Goal: Task Accomplishment & Management: Complete application form

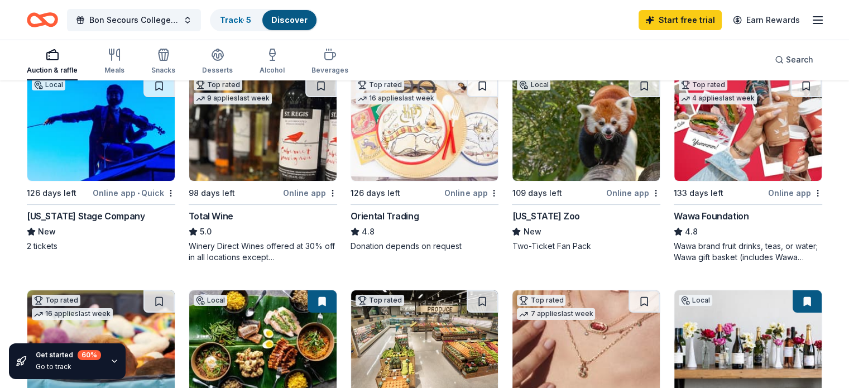
scroll to position [112, 0]
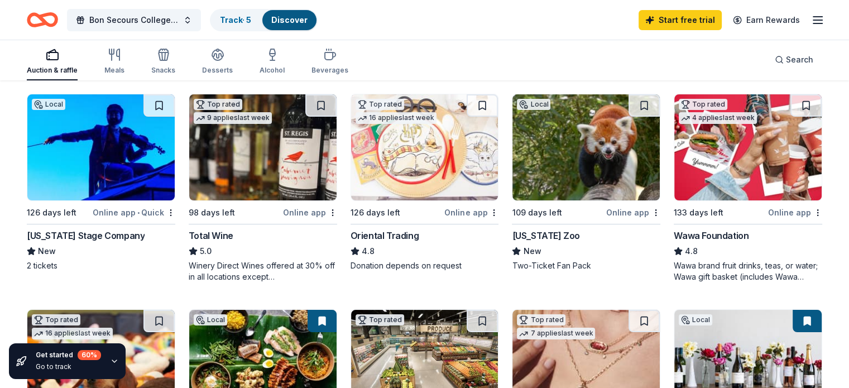
click at [68, 235] on div "Virginia Stage Company" at bounding box center [86, 235] width 118 height 13
click at [543, 230] on div "Virginia Zoo" at bounding box center [546, 235] width 68 height 13
click at [693, 232] on div "Wawa Foundation" at bounding box center [711, 235] width 75 height 13
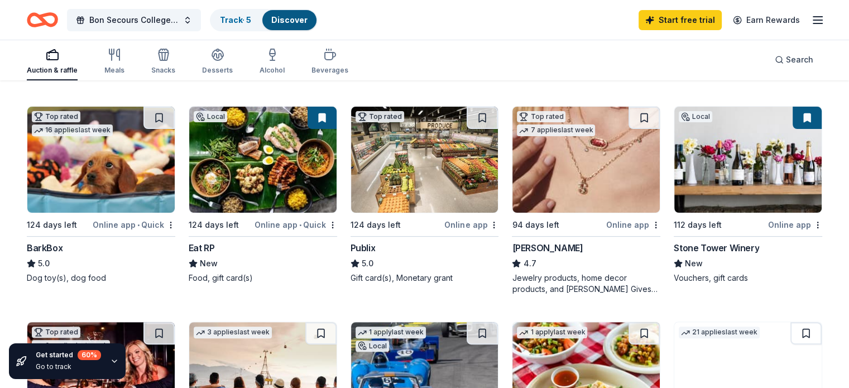
scroll to position [335, 0]
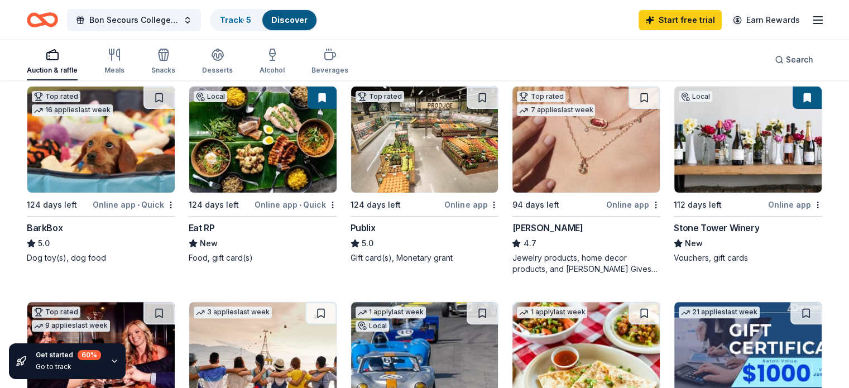
click at [92, 182] on img at bounding box center [100, 140] width 147 height 106
click at [257, 168] on img at bounding box center [262, 140] width 147 height 106
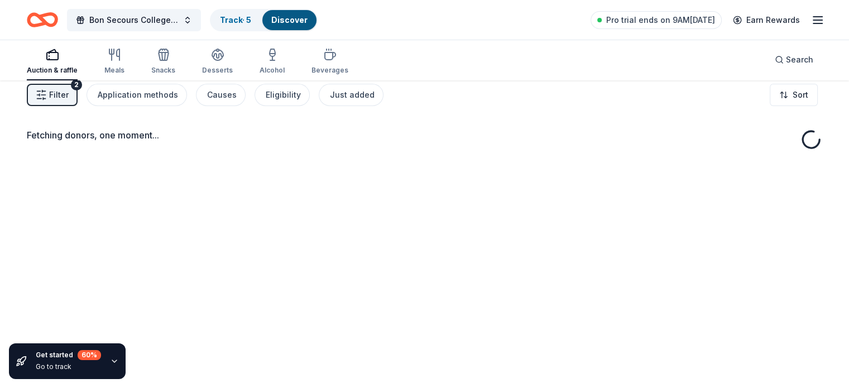
scroll to position [0, 0]
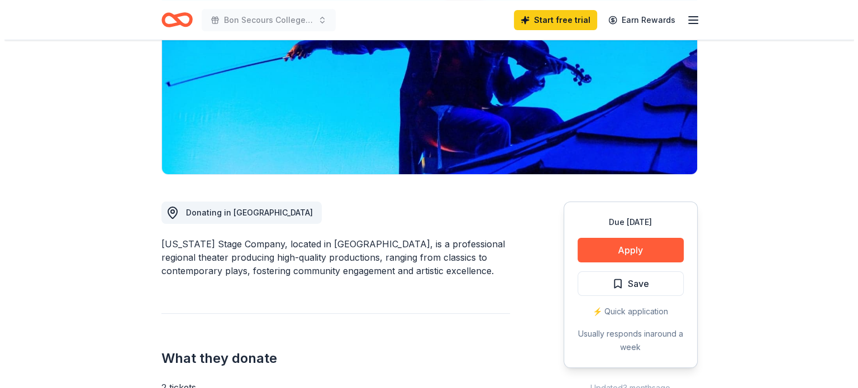
scroll to position [168, 0]
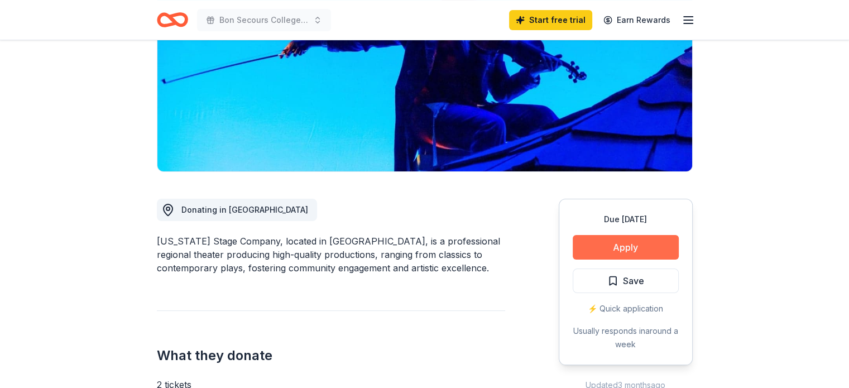
click at [635, 249] on button "Apply" at bounding box center [626, 247] width 106 height 25
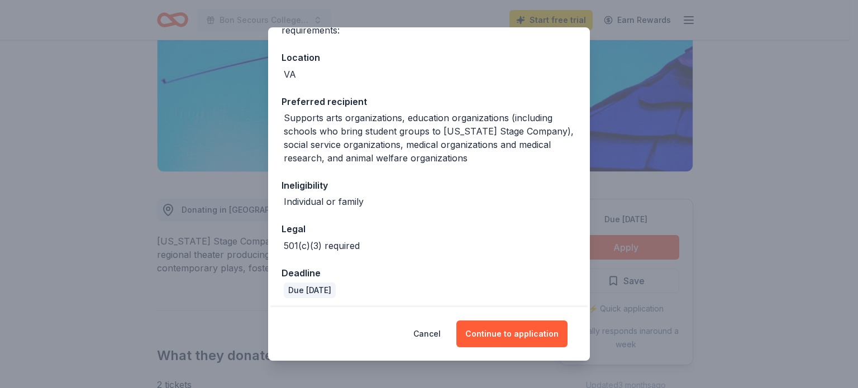
scroll to position [159, 0]
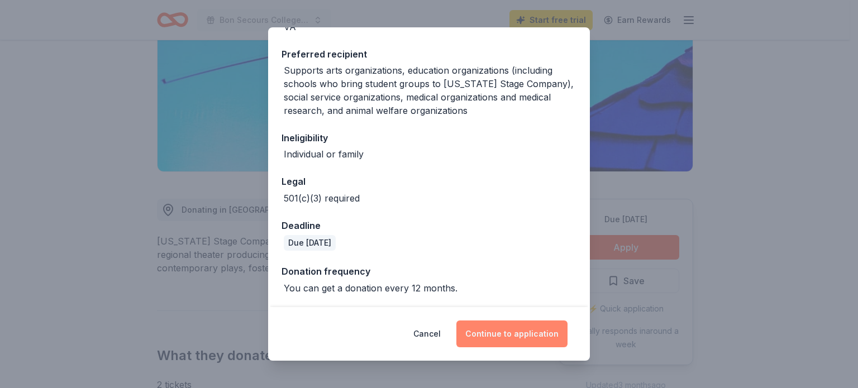
click at [527, 338] on button "Continue to application" at bounding box center [511, 334] width 111 height 27
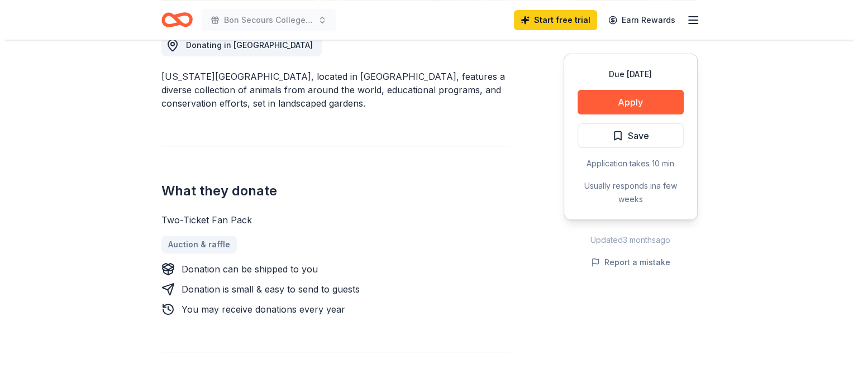
scroll to position [335, 0]
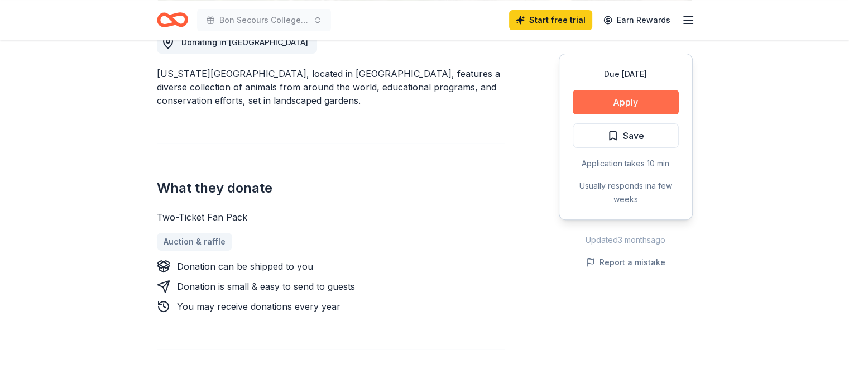
click at [626, 99] on button "Apply" at bounding box center [626, 102] width 106 height 25
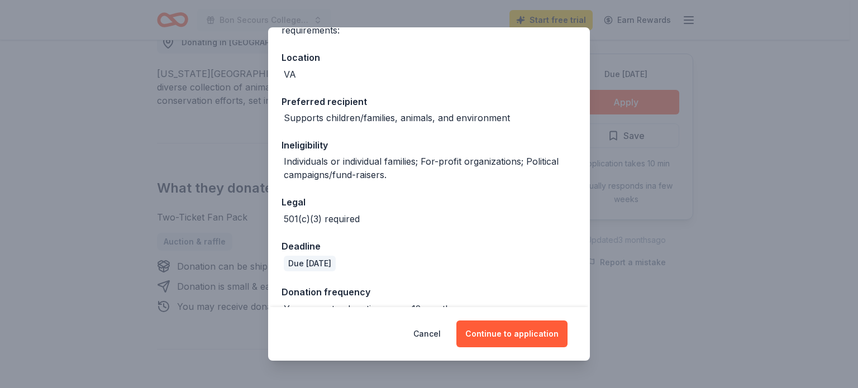
scroll to position [132, 0]
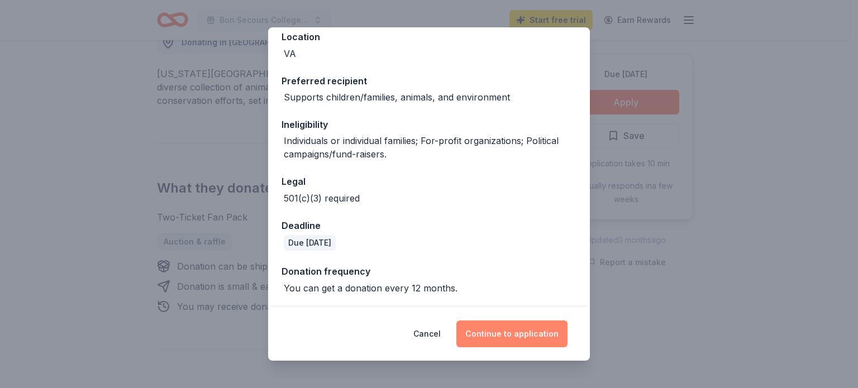
click at [515, 335] on button "Continue to application" at bounding box center [511, 334] width 111 height 27
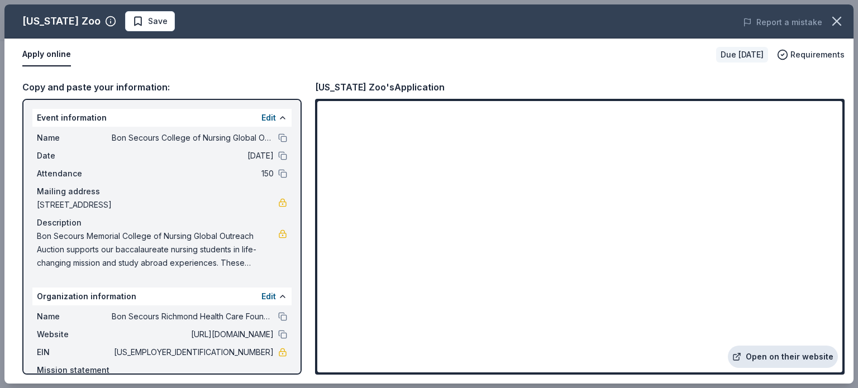
click at [764, 361] on link "Open on their website" at bounding box center [783, 357] width 110 height 22
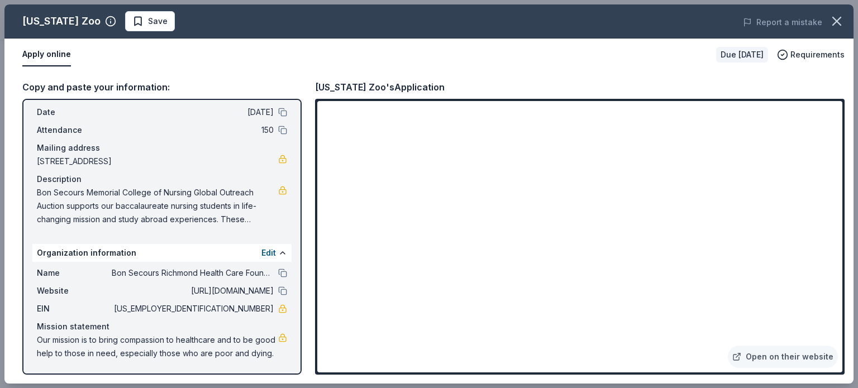
scroll to position [56, 0]
click at [235, 302] on span "[US_EMPLOYER_IDENTIFICATION_NUMBER]" at bounding box center [193, 308] width 162 height 13
drag, startPoint x: 216, startPoint y: 296, endPoint x: 255, endPoint y: 298, distance: 38.6
click at [255, 302] on span "[US_EMPLOYER_IDENTIFICATION_NUMBER]" at bounding box center [193, 308] width 162 height 13
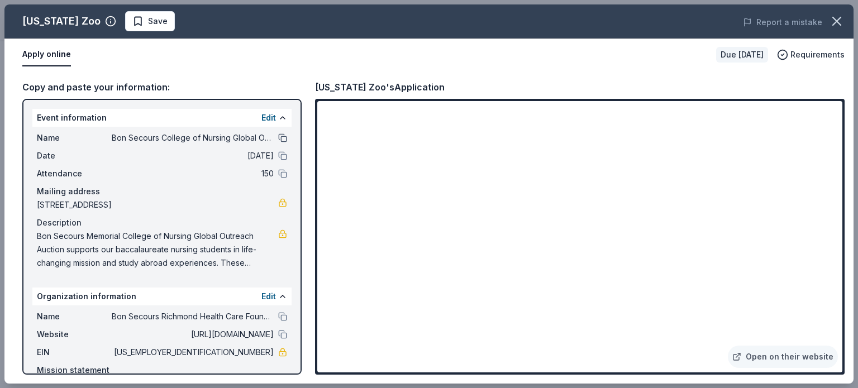
click at [278, 135] on button at bounding box center [282, 137] width 9 height 9
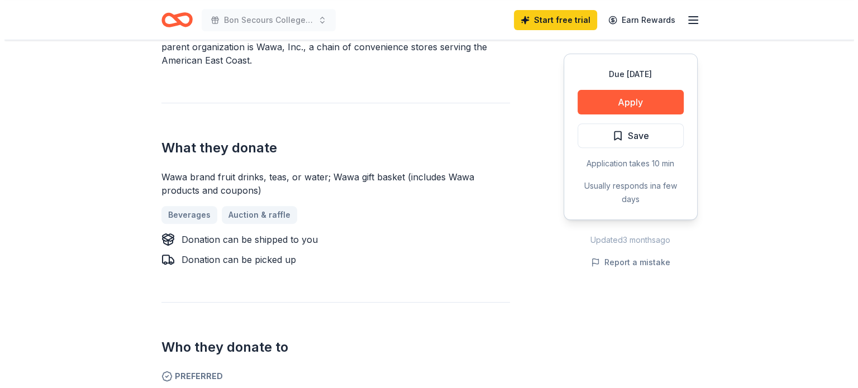
scroll to position [391, 0]
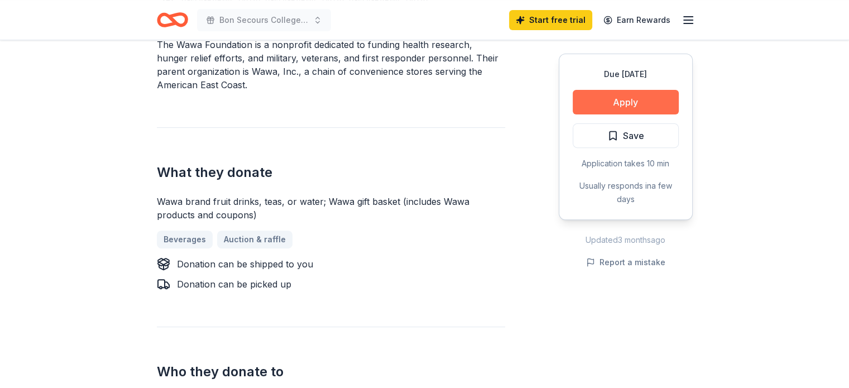
click at [638, 98] on button "Apply" at bounding box center [626, 102] width 106 height 25
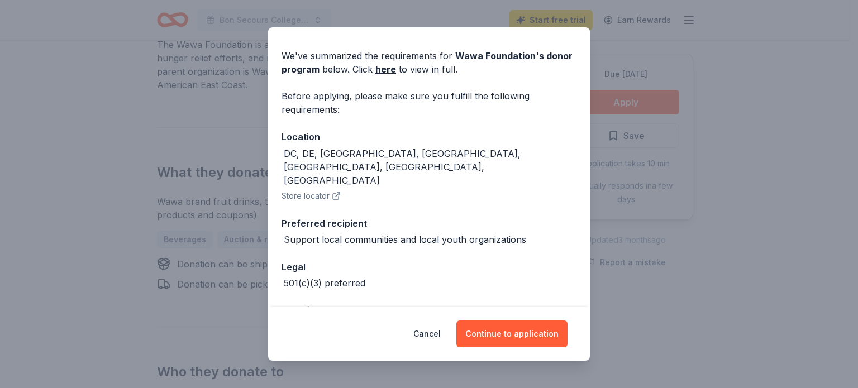
scroll to position [47, 0]
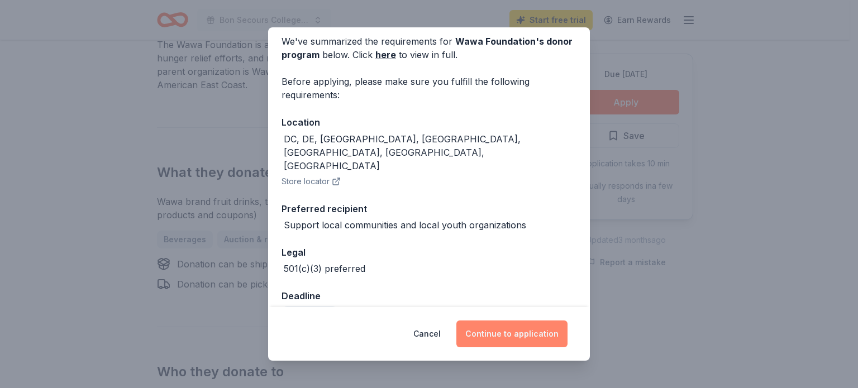
click at [514, 338] on button "Continue to application" at bounding box center [511, 334] width 111 height 27
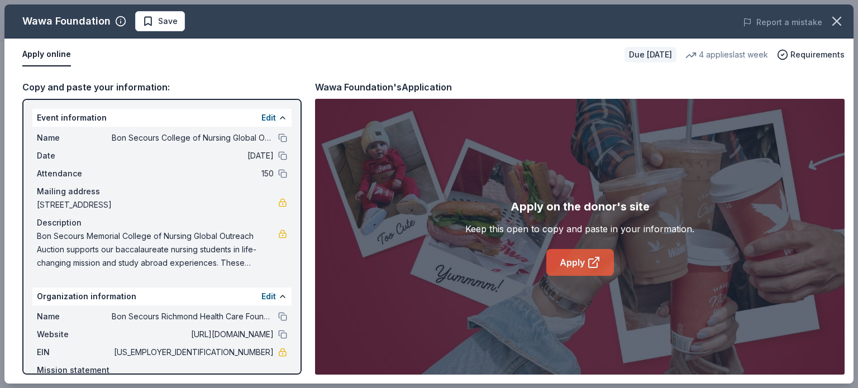
click at [585, 262] on link "Apply" at bounding box center [580, 262] width 68 height 27
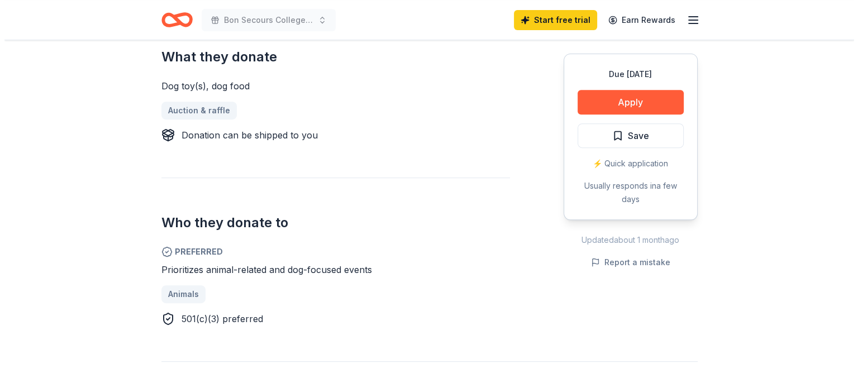
scroll to position [447, 0]
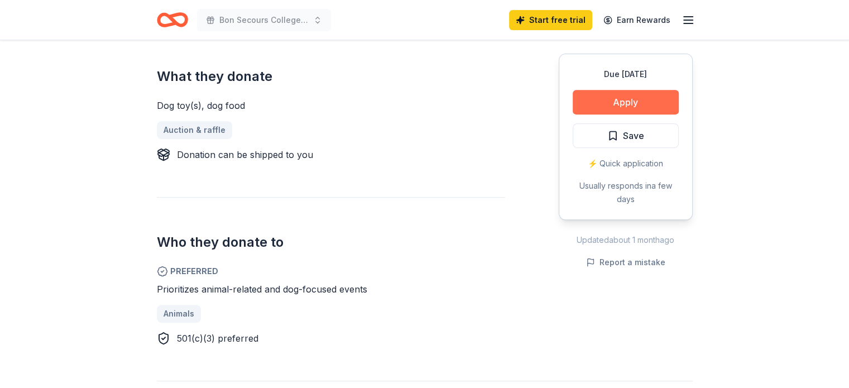
click at [635, 101] on button "Apply" at bounding box center [626, 102] width 106 height 25
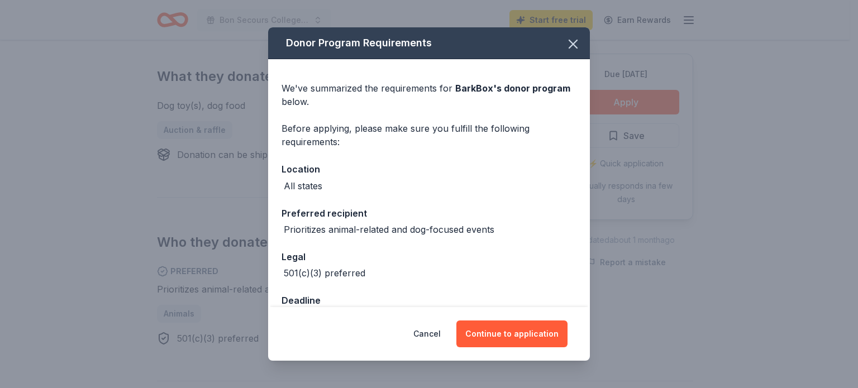
scroll to position [31, 0]
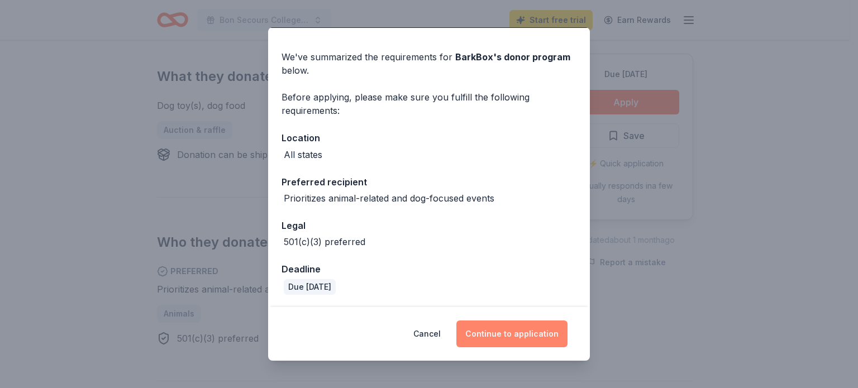
click at [498, 332] on button "Continue to application" at bounding box center [511, 334] width 111 height 27
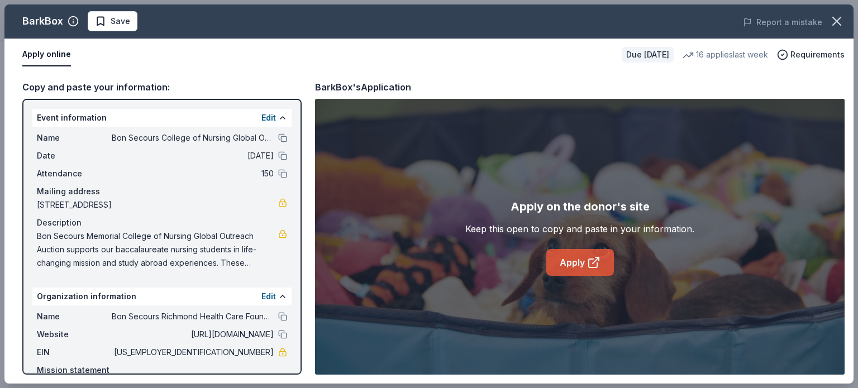
click at [580, 259] on link "Apply" at bounding box center [580, 262] width 68 height 27
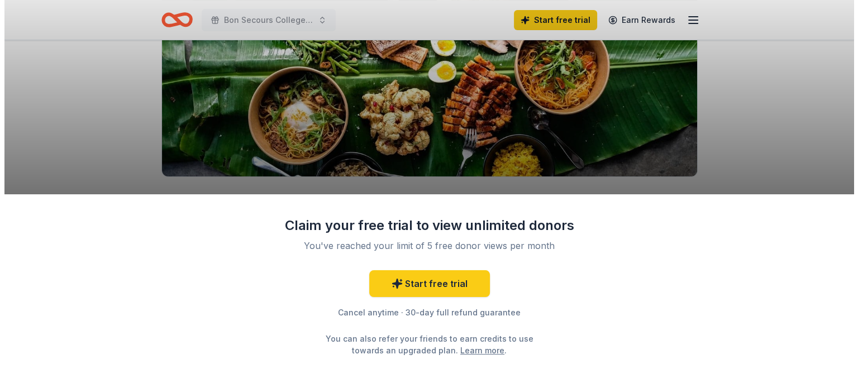
scroll to position [168, 0]
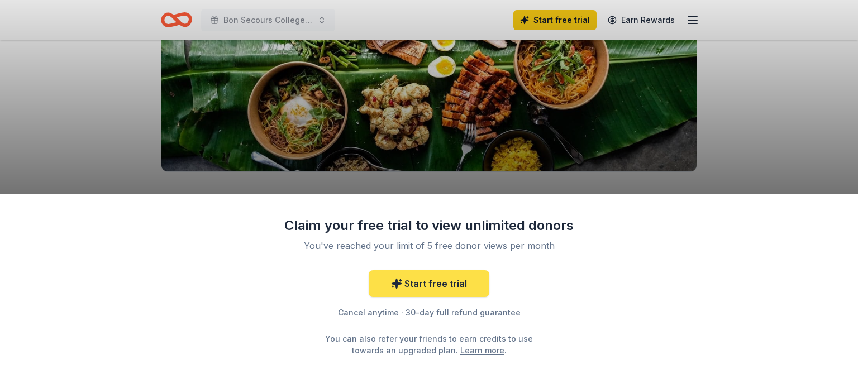
click at [433, 283] on link "Start free trial" at bounding box center [429, 283] width 121 height 27
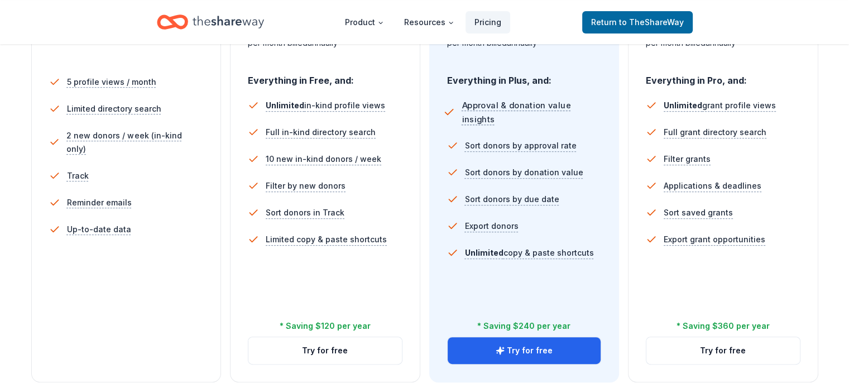
scroll to position [335, 0]
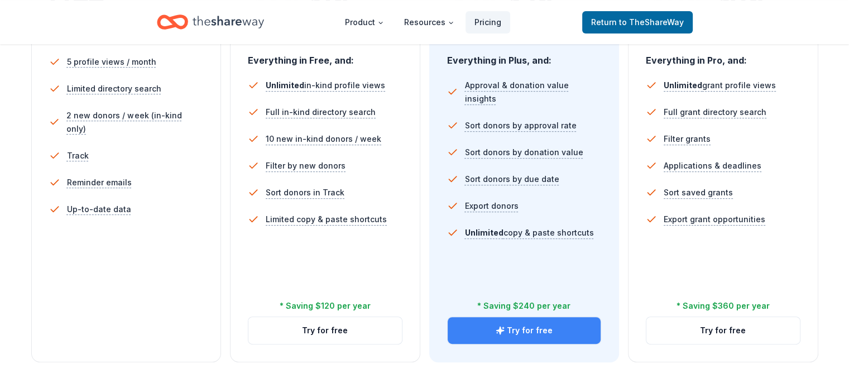
click at [525, 317] on button "Try for free" at bounding box center [525, 330] width 154 height 27
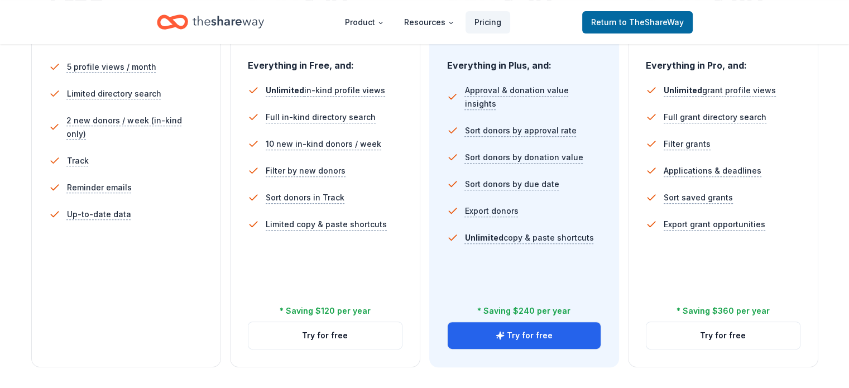
scroll to position [335, 0]
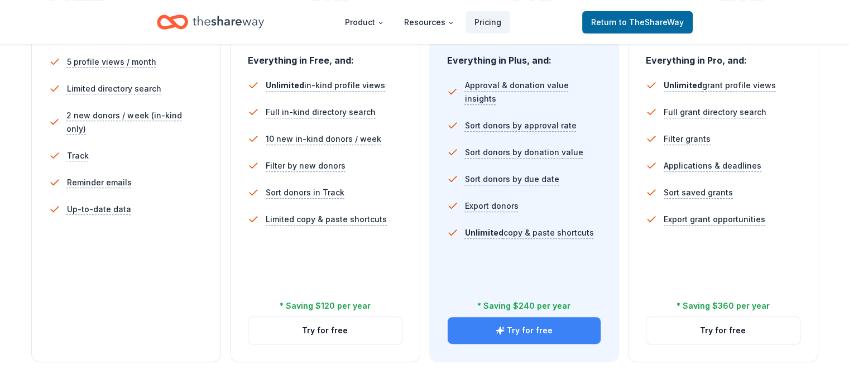
click at [524, 317] on button "Try for free" at bounding box center [525, 330] width 154 height 27
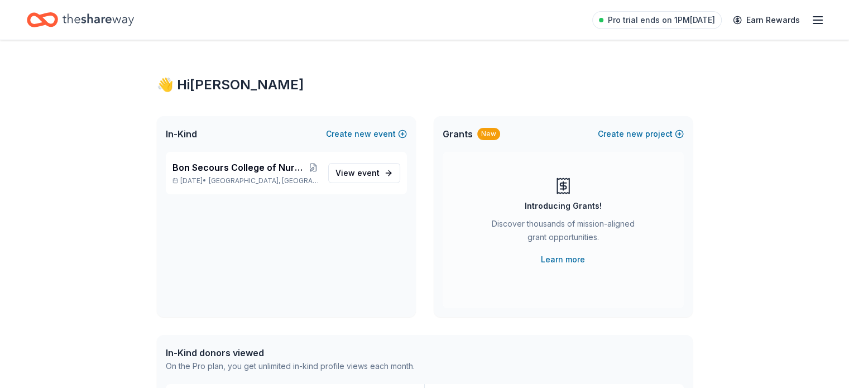
click at [814, 17] on line "button" at bounding box center [818, 17] width 9 height 0
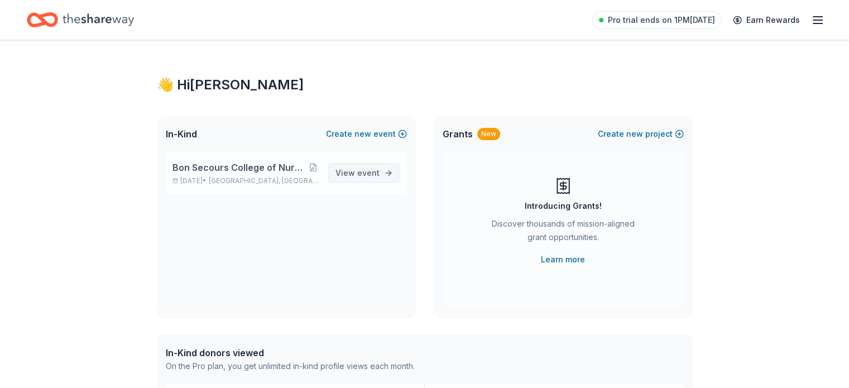
click at [374, 165] on link "View event" at bounding box center [364, 173] width 72 height 20
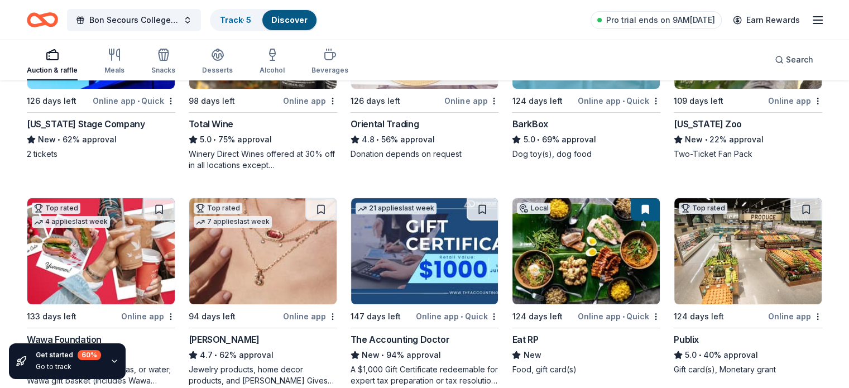
scroll to position [279, 0]
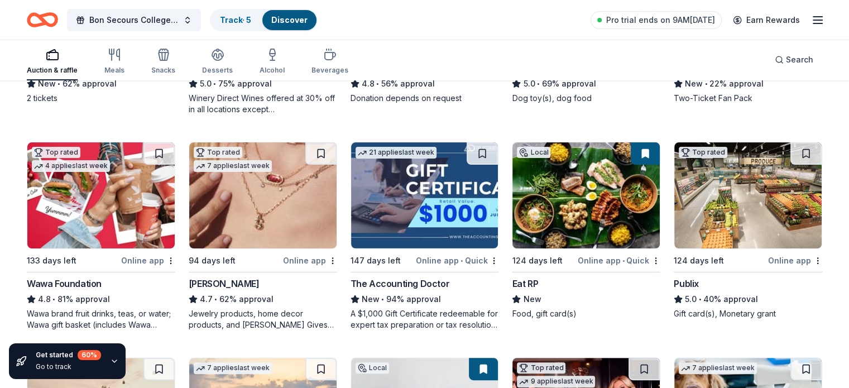
click at [227, 280] on div "Kendra Scott" at bounding box center [224, 283] width 71 height 13
click at [572, 221] on img at bounding box center [586, 195] width 147 height 106
click at [704, 227] on img at bounding box center [748, 195] width 147 height 106
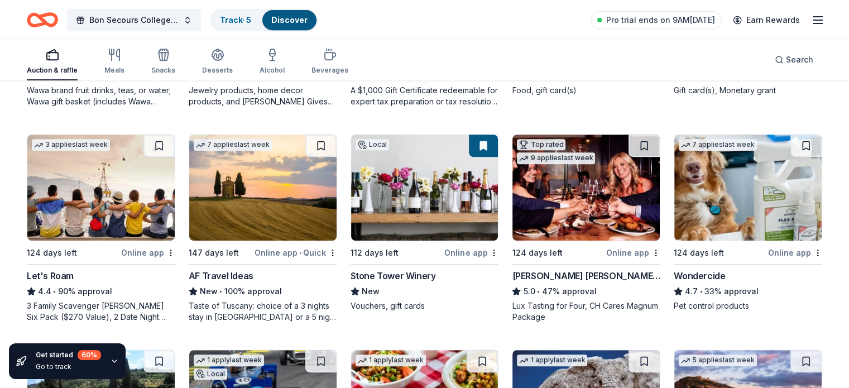
scroll to position [558, 0]
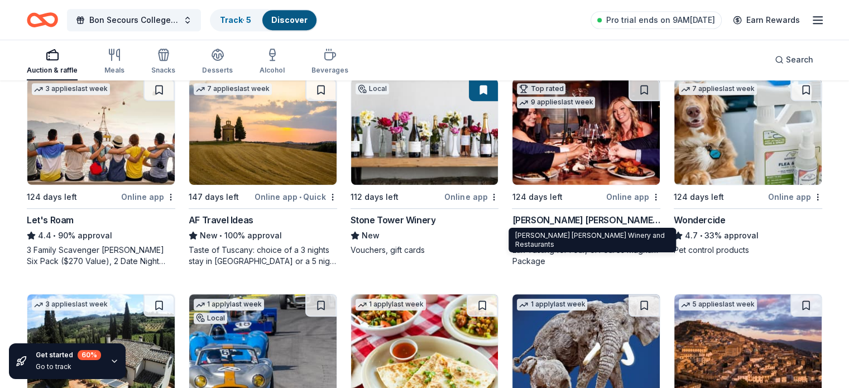
click at [565, 214] on div "Cooper's Hawk Winery and Restaurants" at bounding box center [586, 219] width 149 height 13
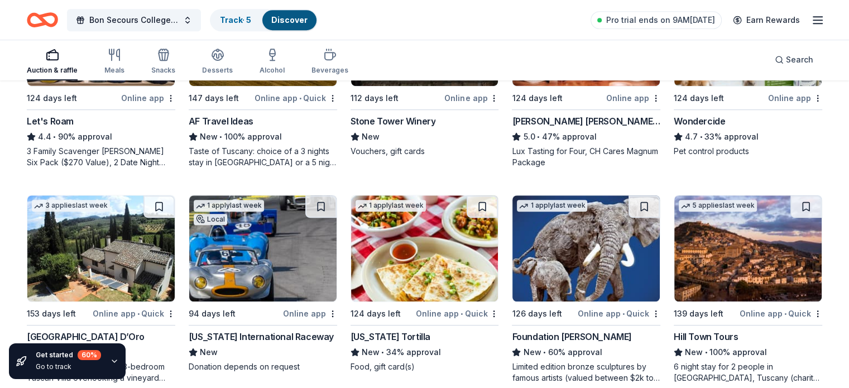
scroll to position [726, 0]
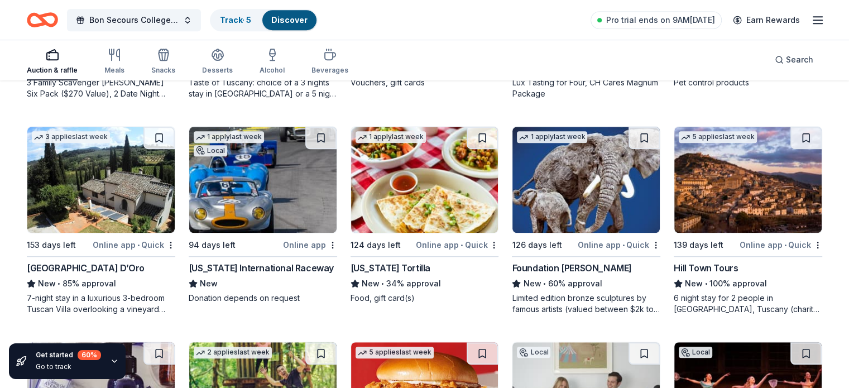
click at [78, 215] on img at bounding box center [100, 180] width 147 height 106
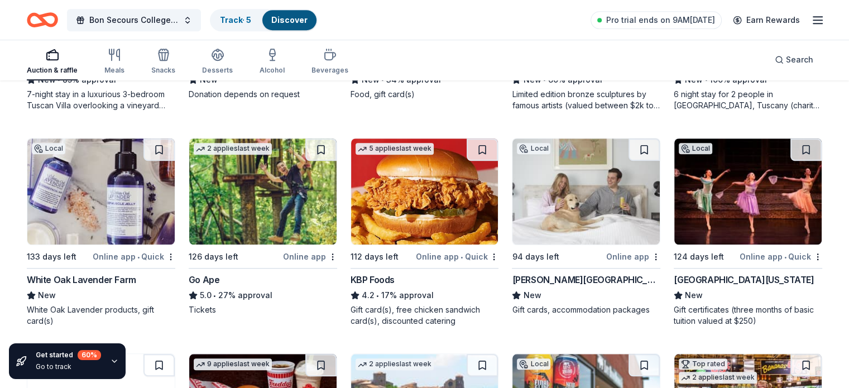
scroll to position [949, 0]
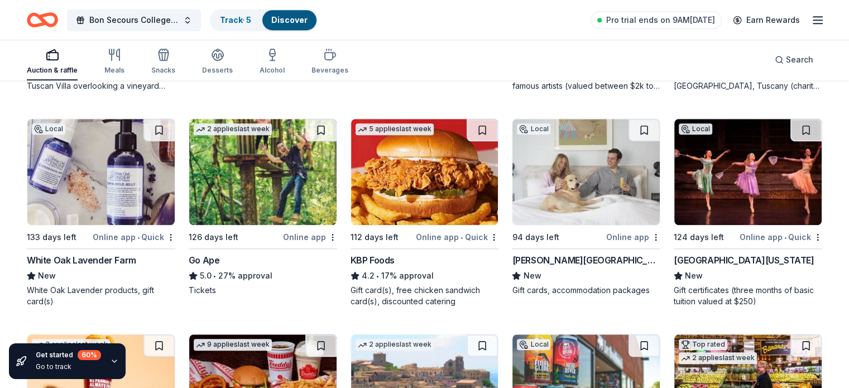
click at [246, 207] on img at bounding box center [262, 172] width 147 height 106
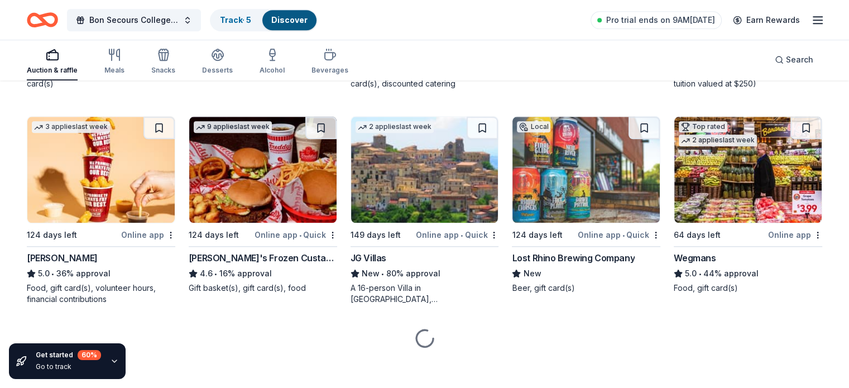
scroll to position [1172, 0]
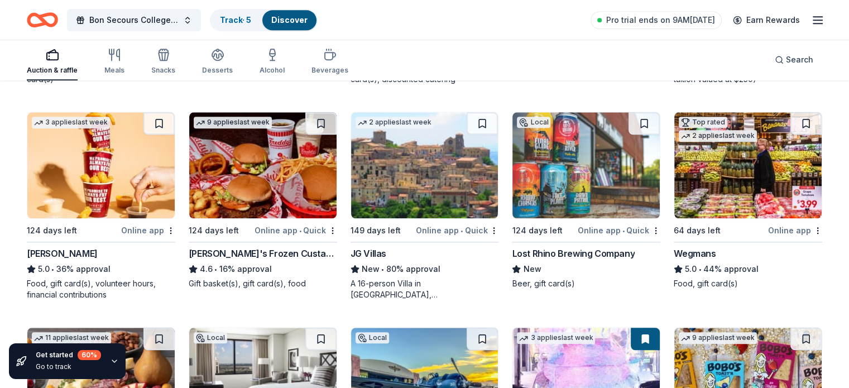
click at [700, 212] on img at bounding box center [748, 165] width 147 height 106
click at [696, 206] on img at bounding box center [748, 165] width 147 height 106
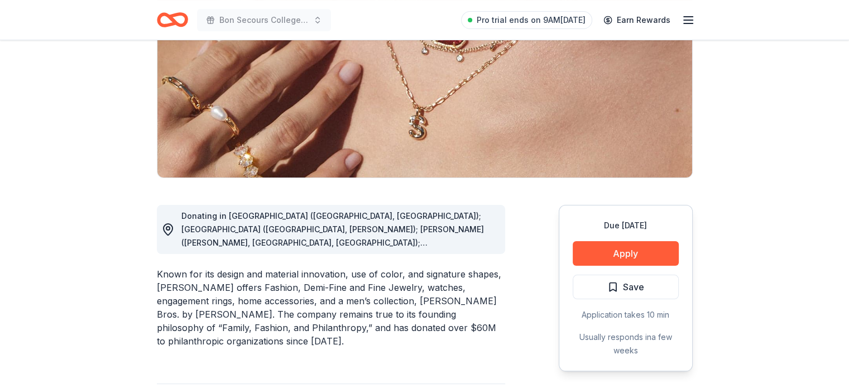
scroll to position [168, 0]
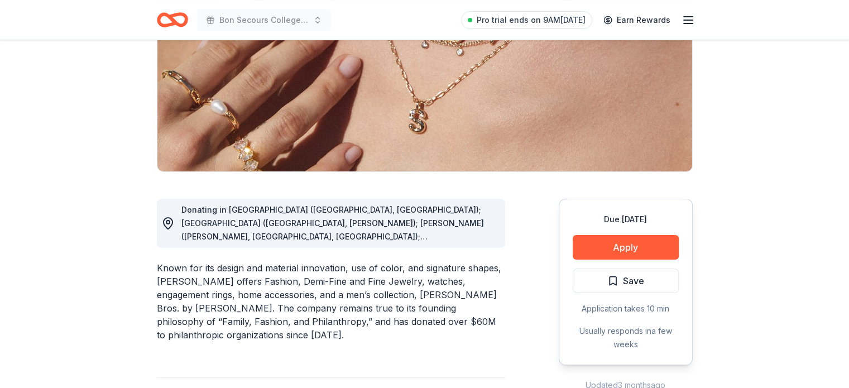
click at [313, 232] on span "Donating in AL (Birmingham, Huntsville); AR (Little Rock, Rogers); AZ (Chandler…" at bounding box center [333, 350] width 303 height 291
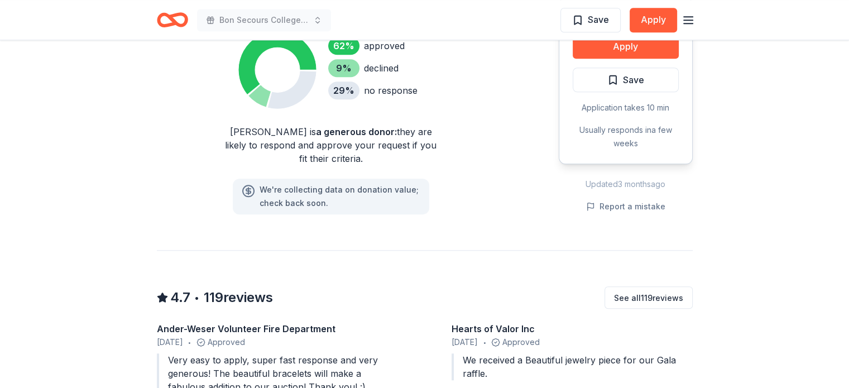
scroll to position [949, 0]
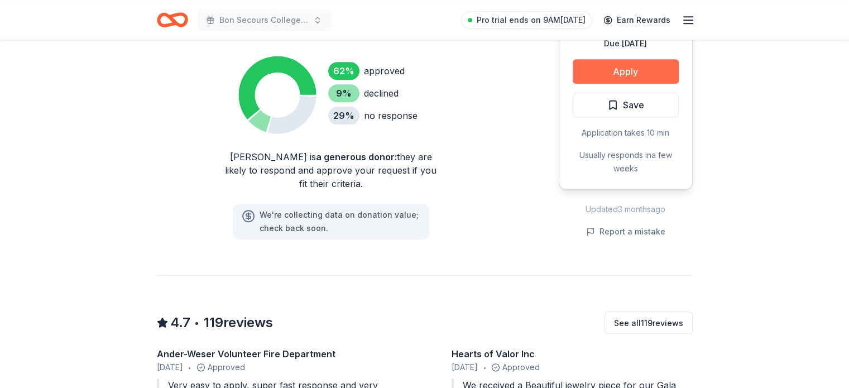
click at [621, 71] on button "Apply" at bounding box center [626, 71] width 106 height 25
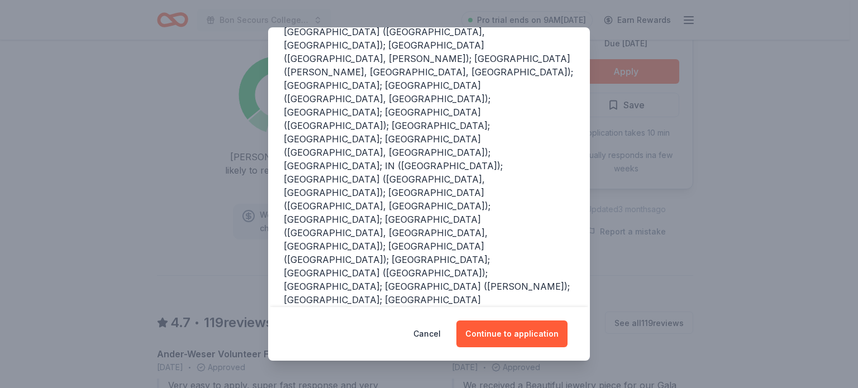
scroll to position [154, 0]
click at [522, 330] on button "Continue to application" at bounding box center [511, 334] width 111 height 27
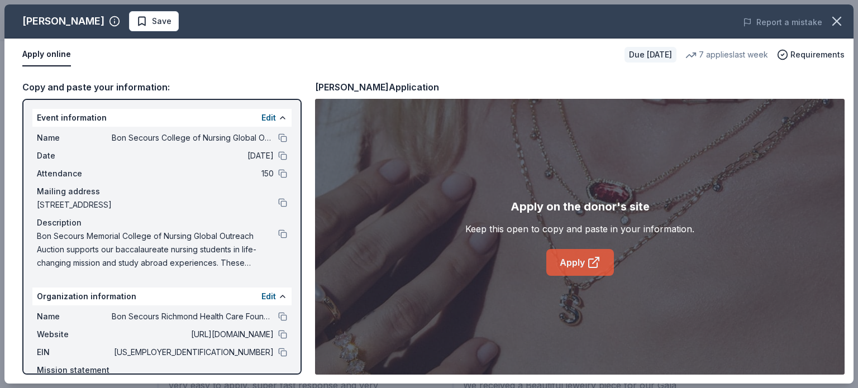
click at [581, 256] on link "Apply" at bounding box center [580, 262] width 68 height 27
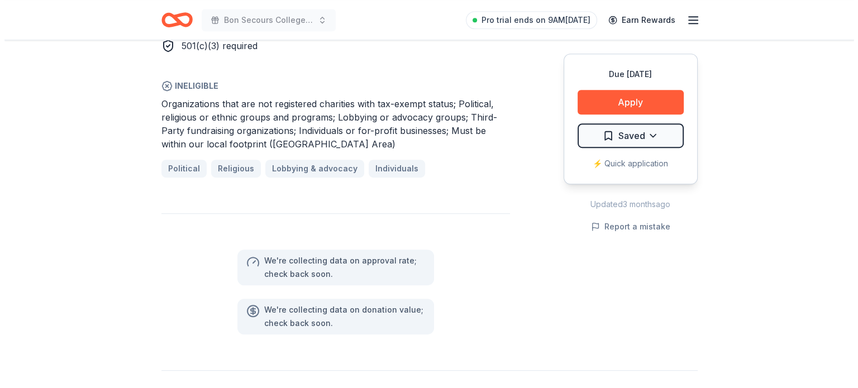
scroll to position [726, 0]
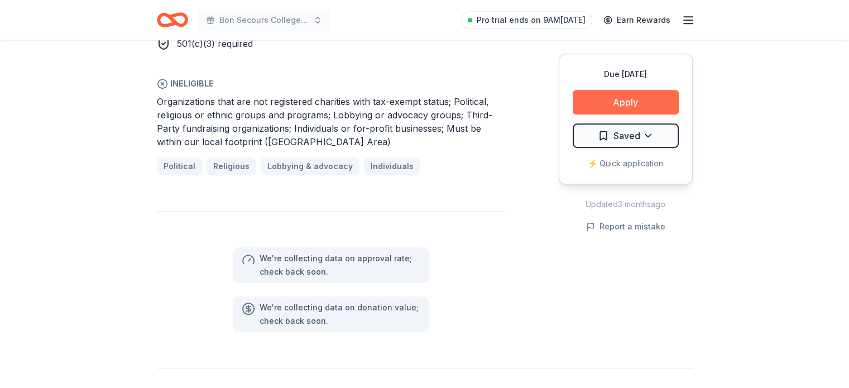
click at [621, 102] on button "Apply" at bounding box center [626, 102] width 106 height 25
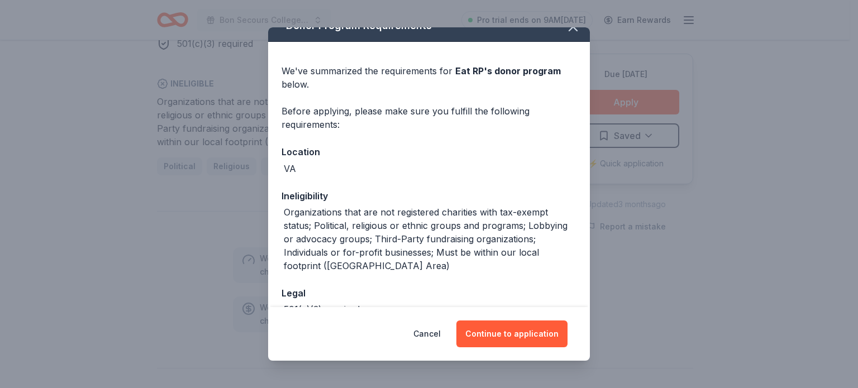
scroll to position [129, 0]
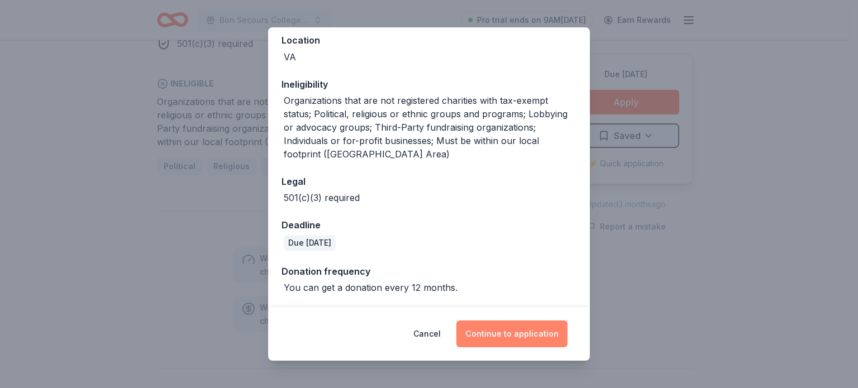
click at [521, 332] on button "Continue to application" at bounding box center [511, 334] width 111 height 27
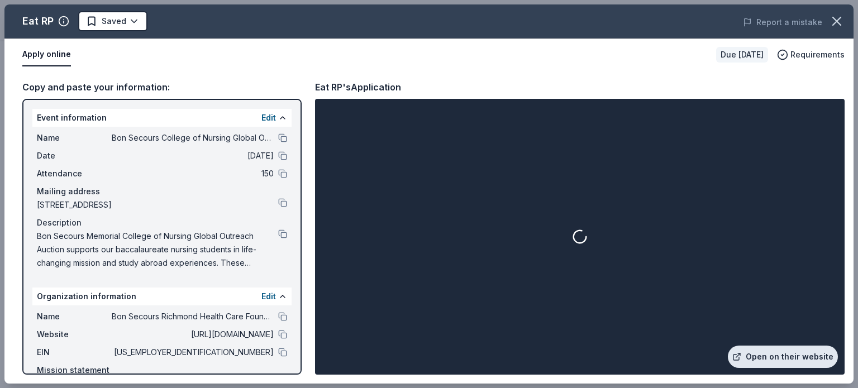
click at [799, 356] on link "Open on their website" at bounding box center [783, 357] width 110 height 22
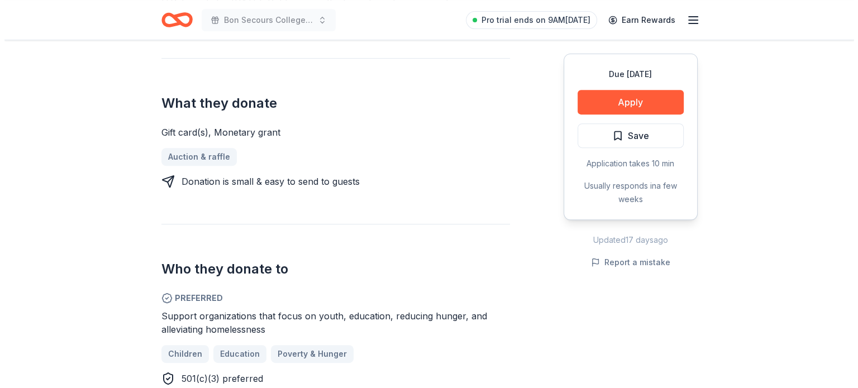
scroll to position [558, 0]
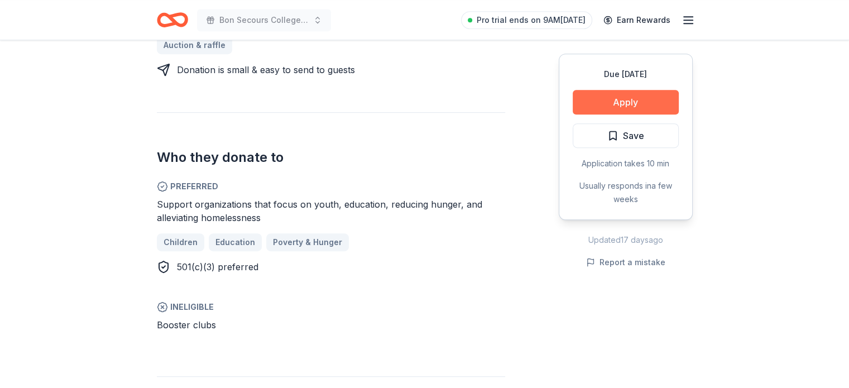
click at [623, 96] on button "Apply" at bounding box center [626, 102] width 106 height 25
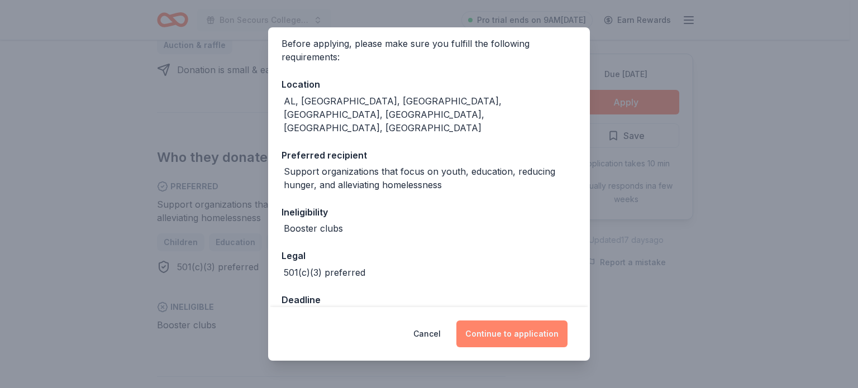
scroll to position [89, 0]
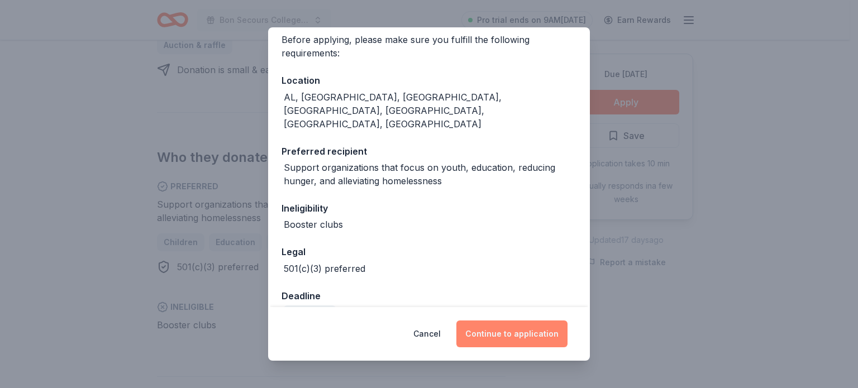
click at [516, 335] on button "Continue to application" at bounding box center [511, 334] width 111 height 27
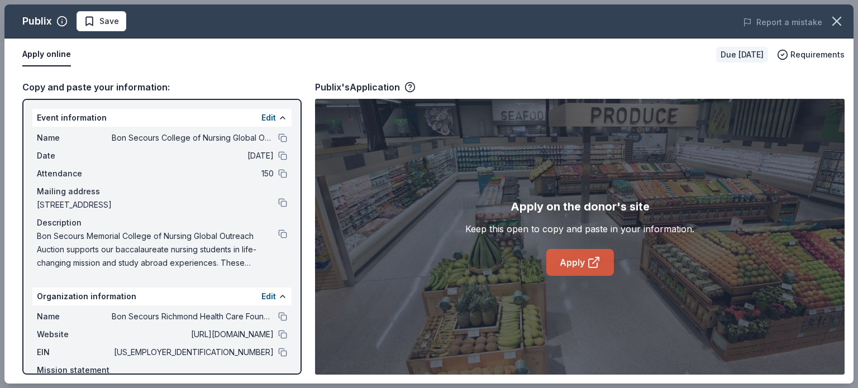
click at [596, 263] on icon at bounding box center [593, 262] width 13 height 13
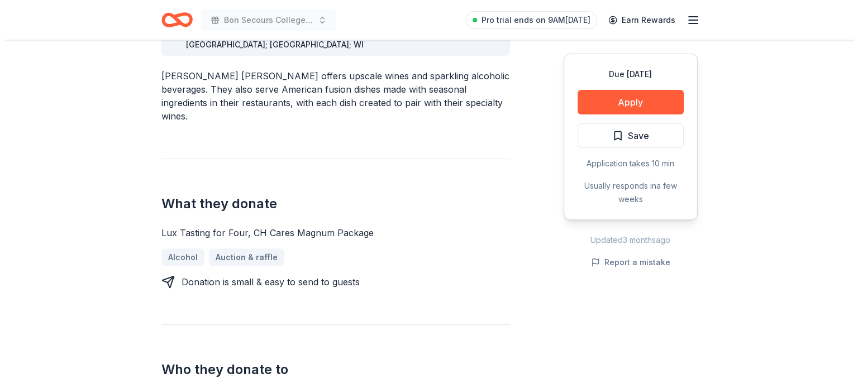
scroll to position [335, 0]
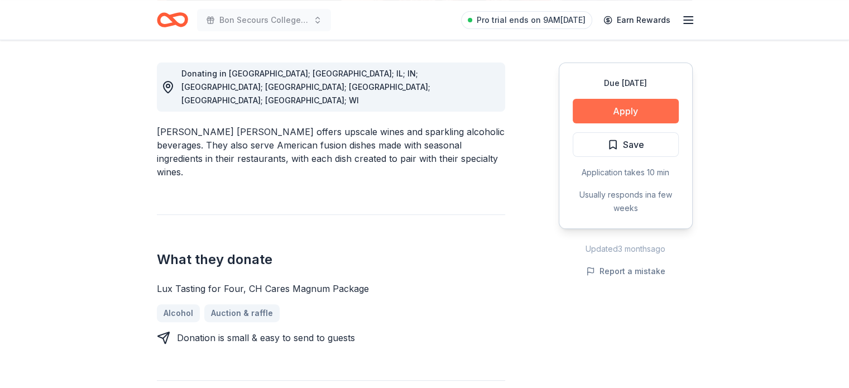
click at [636, 99] on button "Apply" at bounding box center [626, 111] width 106 height 25
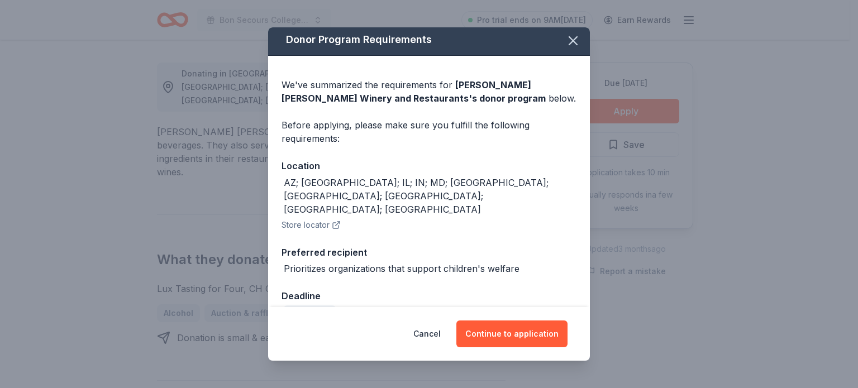
scroll to position [0, 0]
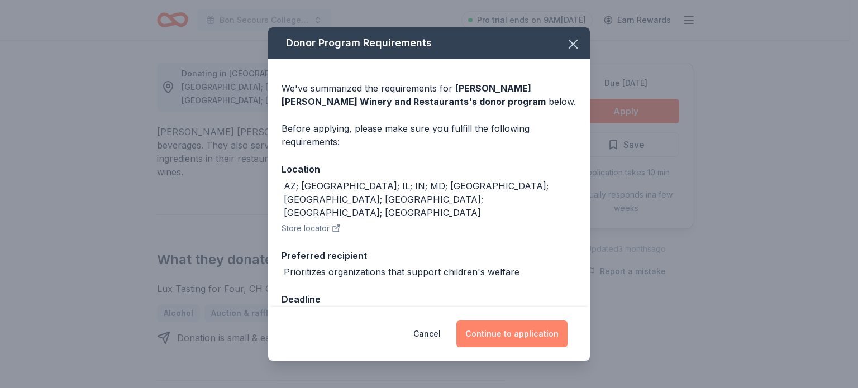
click at [500, 335] on button "Continue to application" at bounding box center [511, 334] width 111 height 27
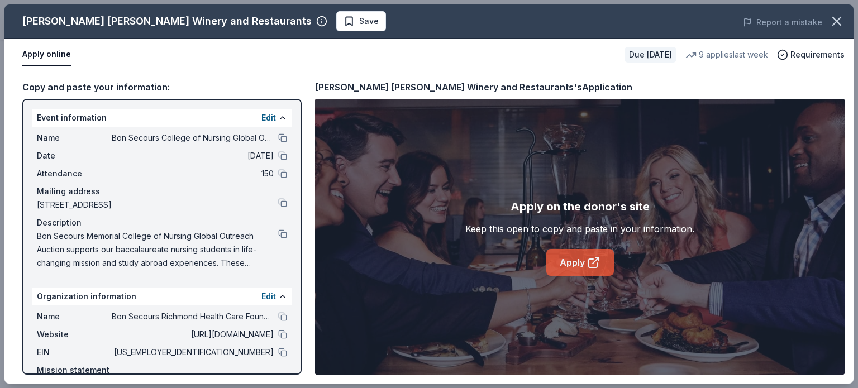
click at [592, 262] on icon at bounding box center [593, 262] width 13 height 13
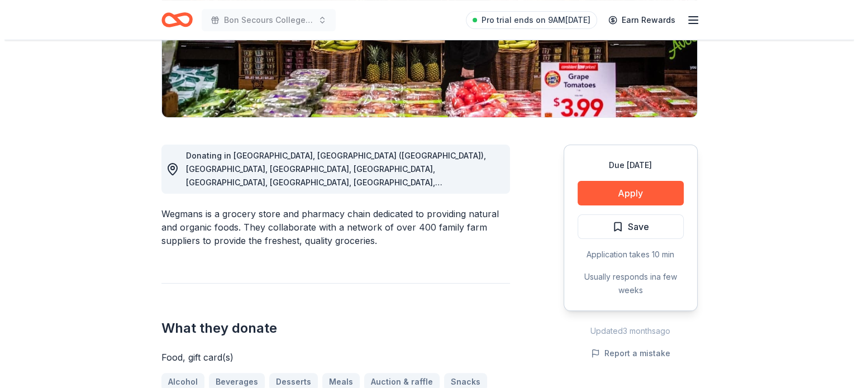
scroll to position [223, 0]
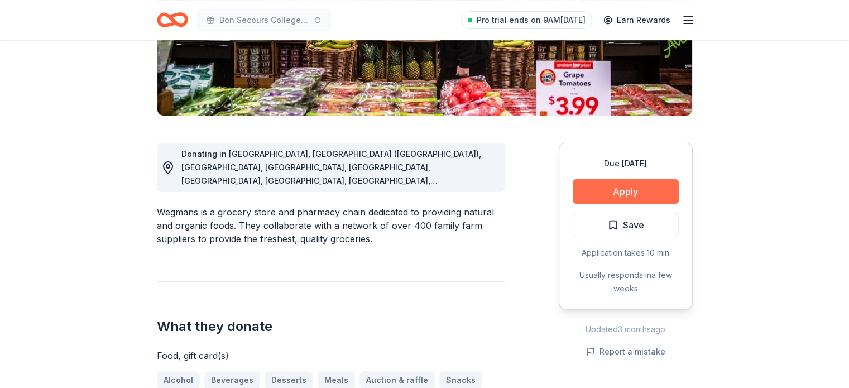
click at [628, 187] on button "Apply" at bounding box center [626, 191] width 106 height 25
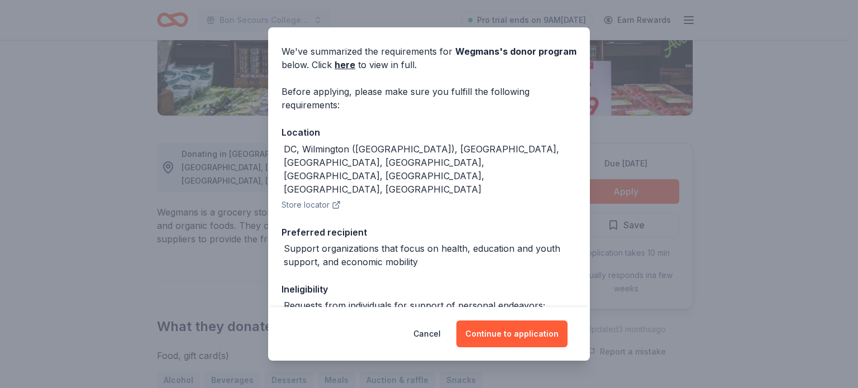
scroll to position [171, 0]
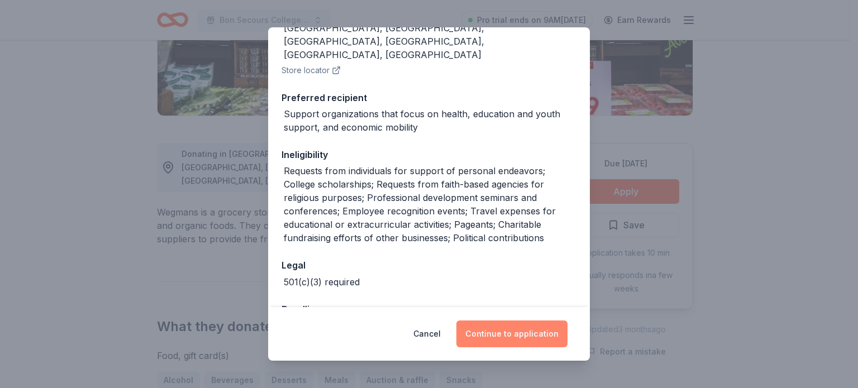
click at [515, 336] on button "Continue to application" at bounding box center [511, 334] width 111 height 27
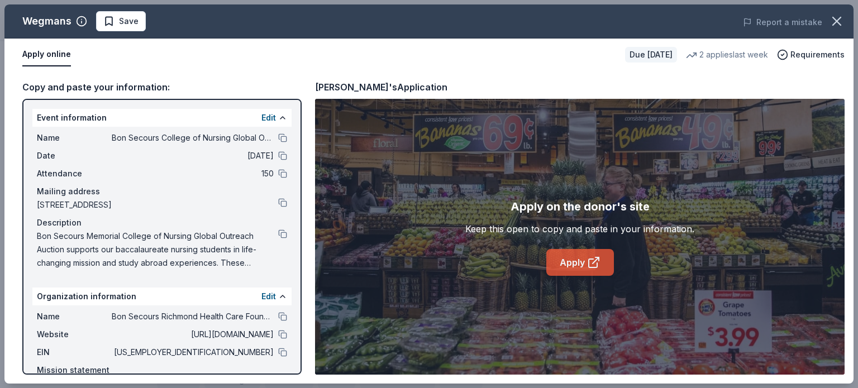
click at [588, 259] on icon at bounding box center [593, 262] width 13 height 13
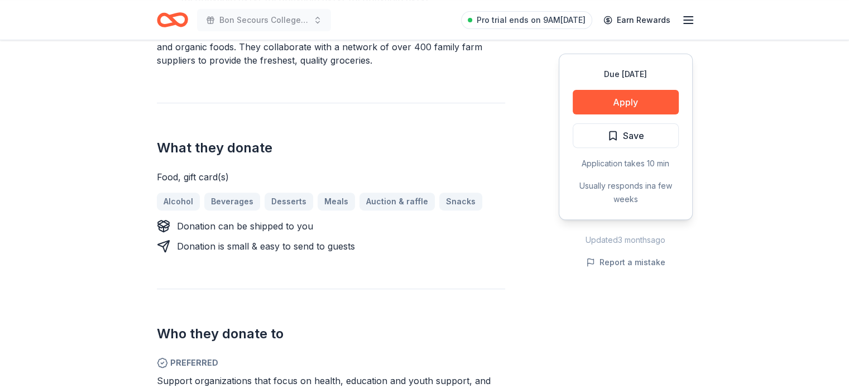
scroll to position [279, 0]
